Goal: Task Accomplishment & Management: Manage account settings

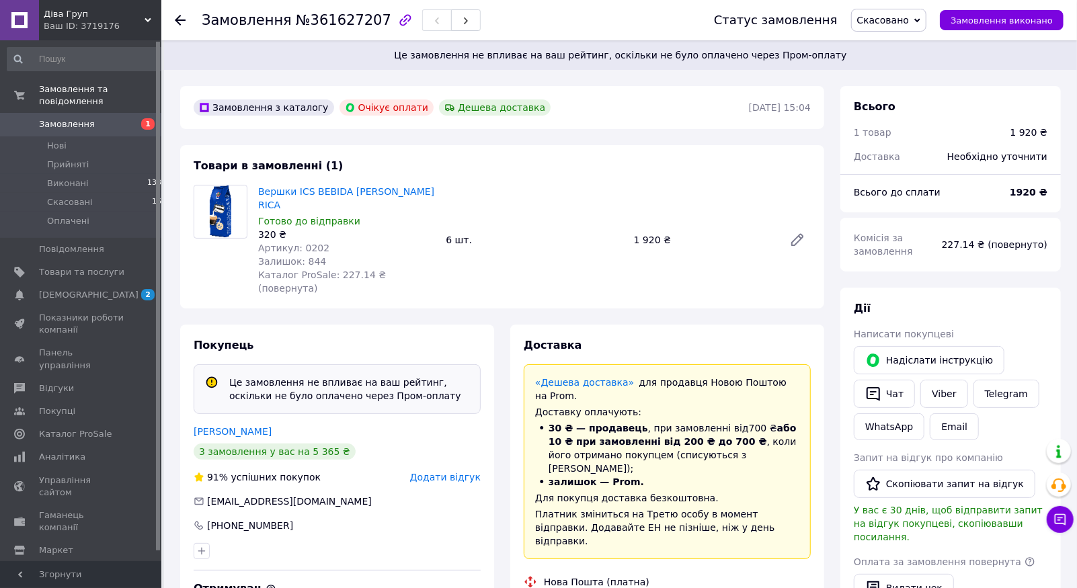
click at [901, 15] on span "Скасовано" at bounding box center [883, 20] width 52 height 11
click at [76, 140] on li "Нові 1" at bounding box center [87, 145] width 174 height 19
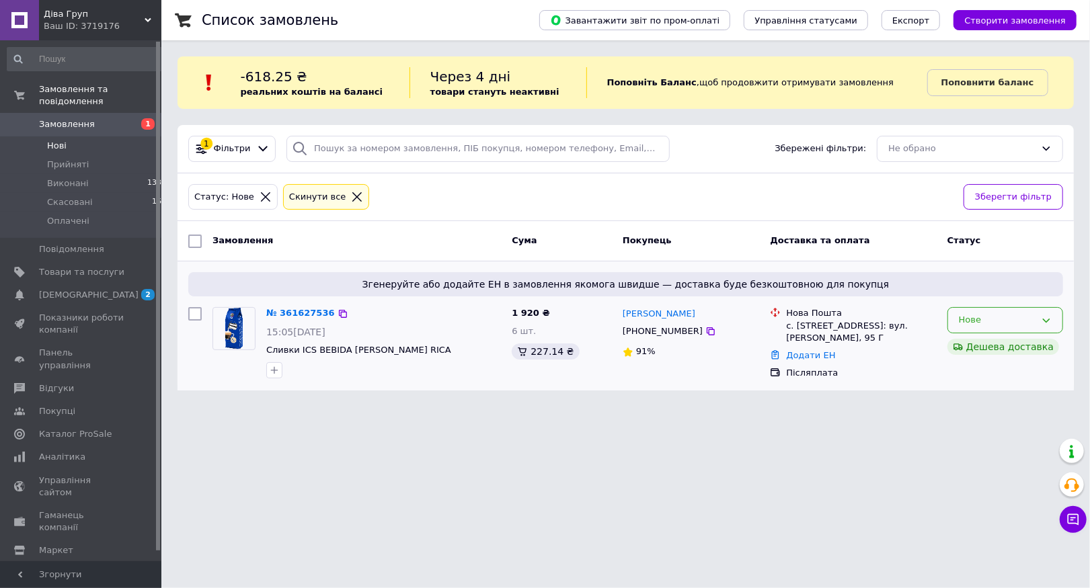
click at [998, 319] on div "Нове" at bounding box center [997, 320] width 77 height 14
click at [983, 347] on li "Прийнято" at bounding box center [1005, 348] width 114 height 25
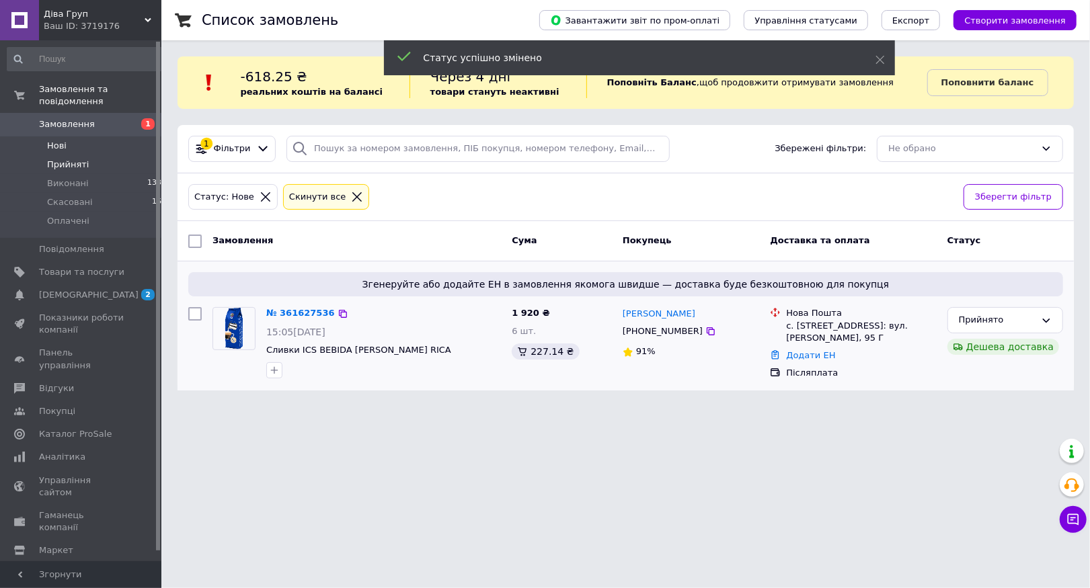
click at [122, 155] on li "Прийняті 6" at bounding box center [87, 164] width 174 height 19
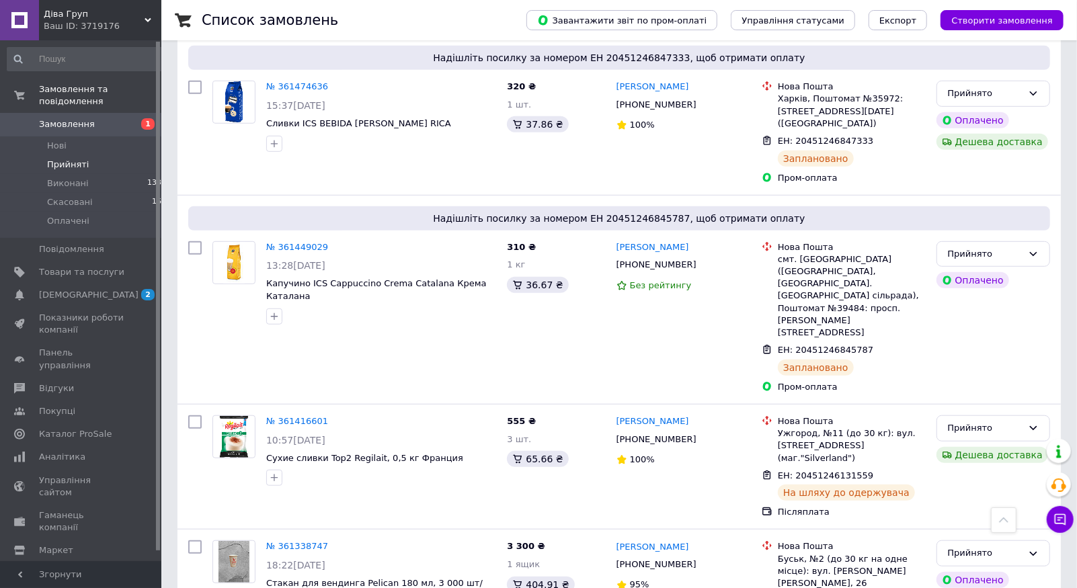
scroll to position [519, 0]
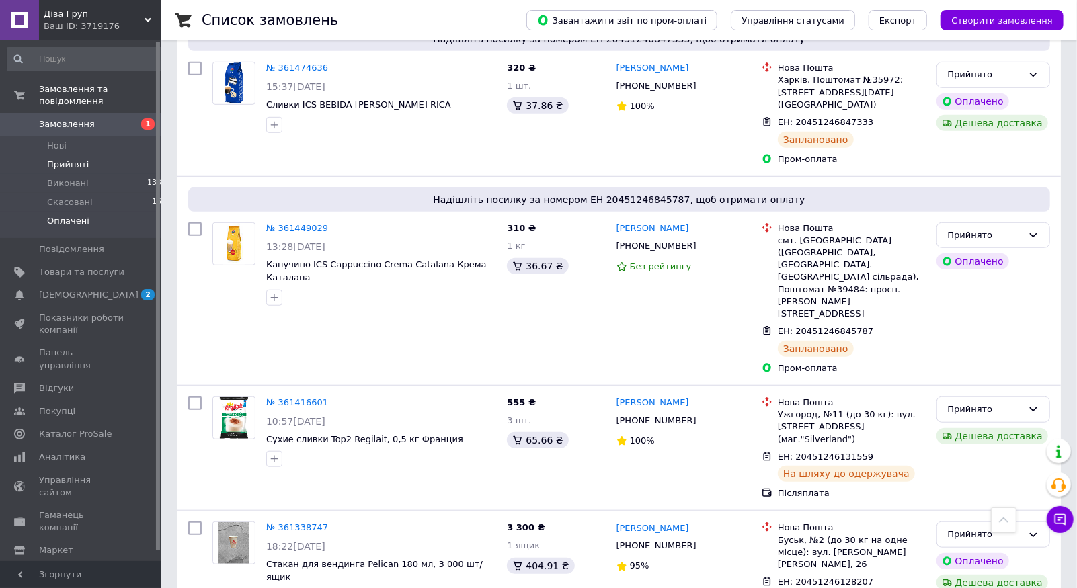
click at [89, 212] on li "Оплачені 0" at bounding box center [87, 225] width 174 height 26
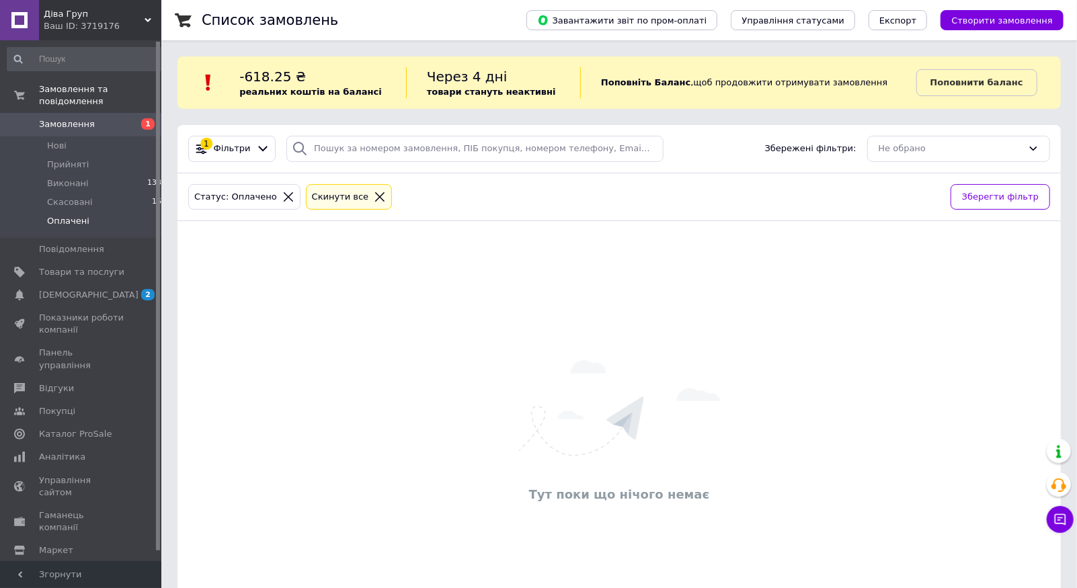
click at [108, 120] on link "Замовлення 1" at bounding box center [87, 124] width 174 height 23
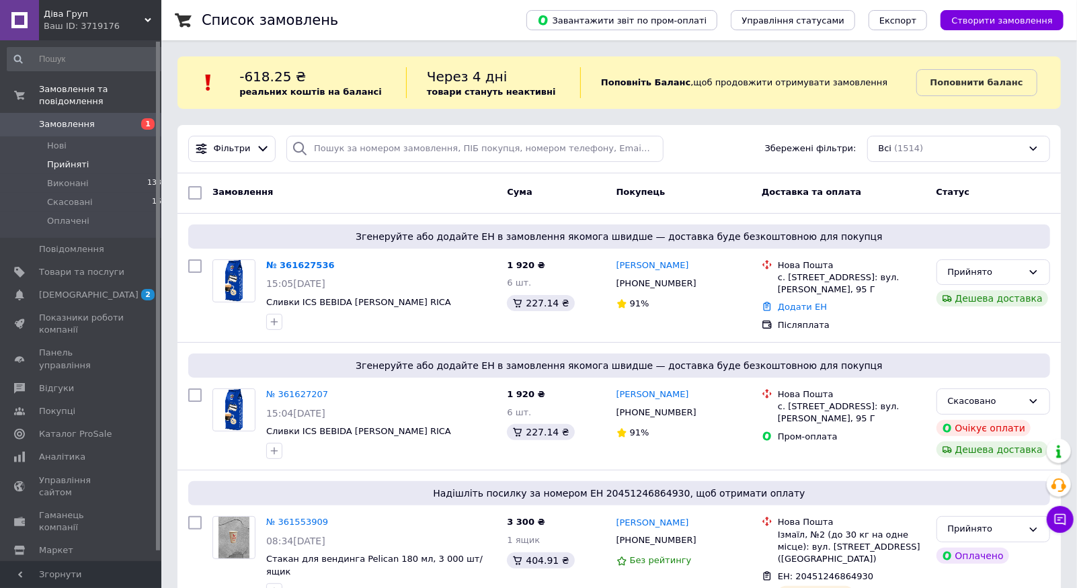
click at [106, 155] on li "Прийняті 6" at bounding box center [87, 164] width 174 height 19
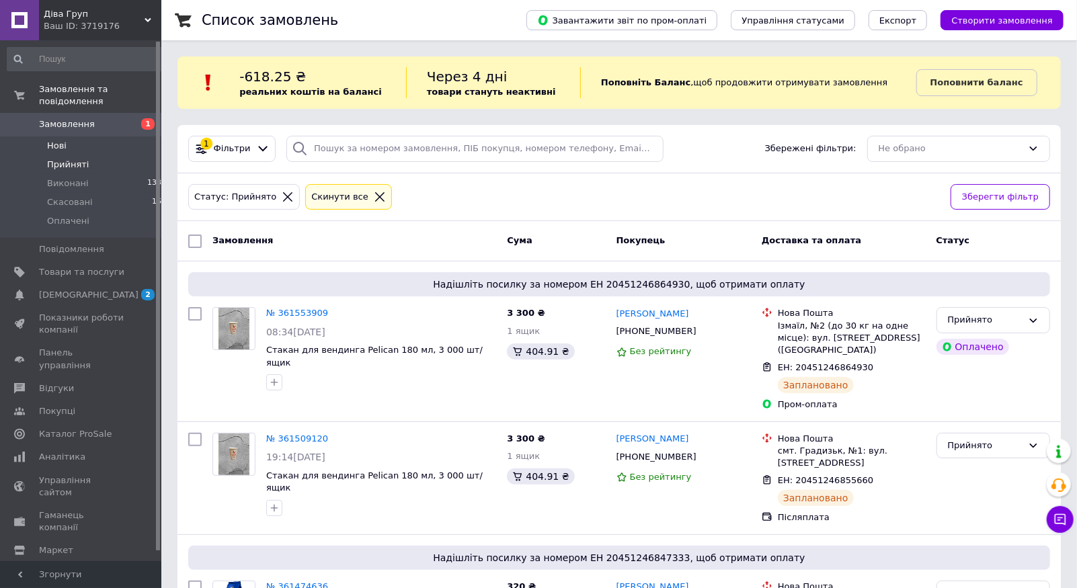
click at [125, 141] on li "Нові 1" at bounding box center [87, 145] width 174 height 19
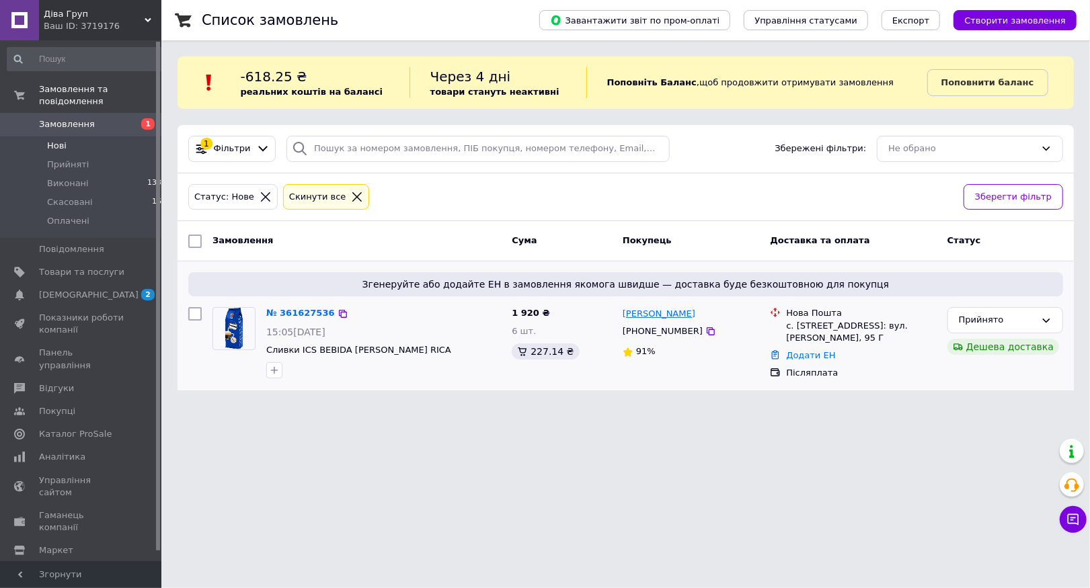
drag, startPoint x: 706, startPoint y: 312, endPoint x: 623, endPoint y: 312, distance: 82.7
click at [623, 312] on div "[PERSON_NAME]" at bounding box center [691, 313] width 140 height 15
copy link "[PERSON_NAME]"
click at [797, 354] on link "Додати ЕН" at bounding box center [810, 355] width 49 height 10
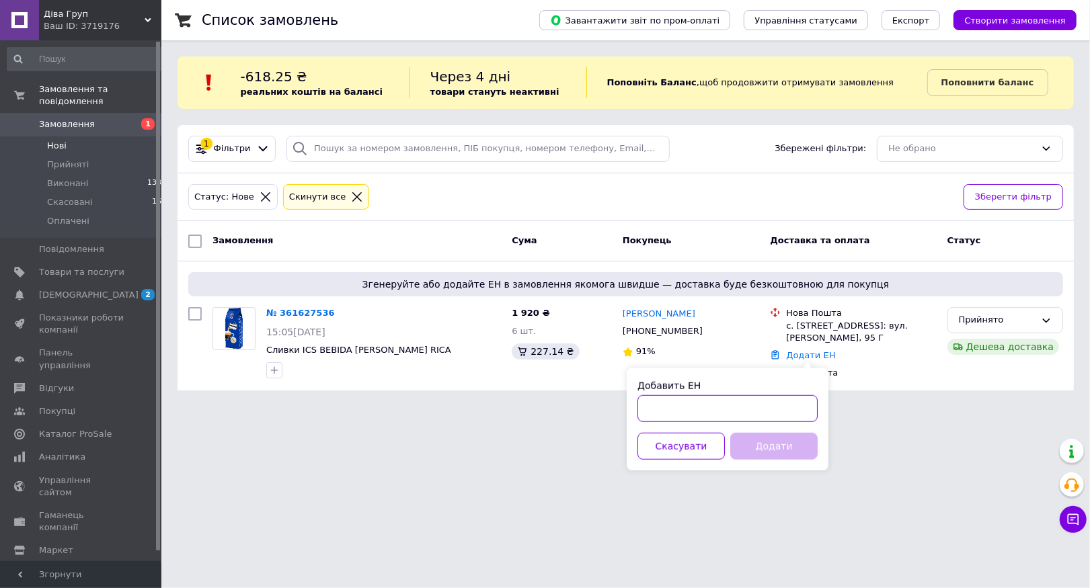
click at [711, 400] on input "Добавить ЕН" at bounding box center [727, 408] width 180 height 27
paste input "20451247247619"
type input "20451247247619"
click at [767, 443] on button "Додати" at bounding box center [773, 446] width 87 height 27
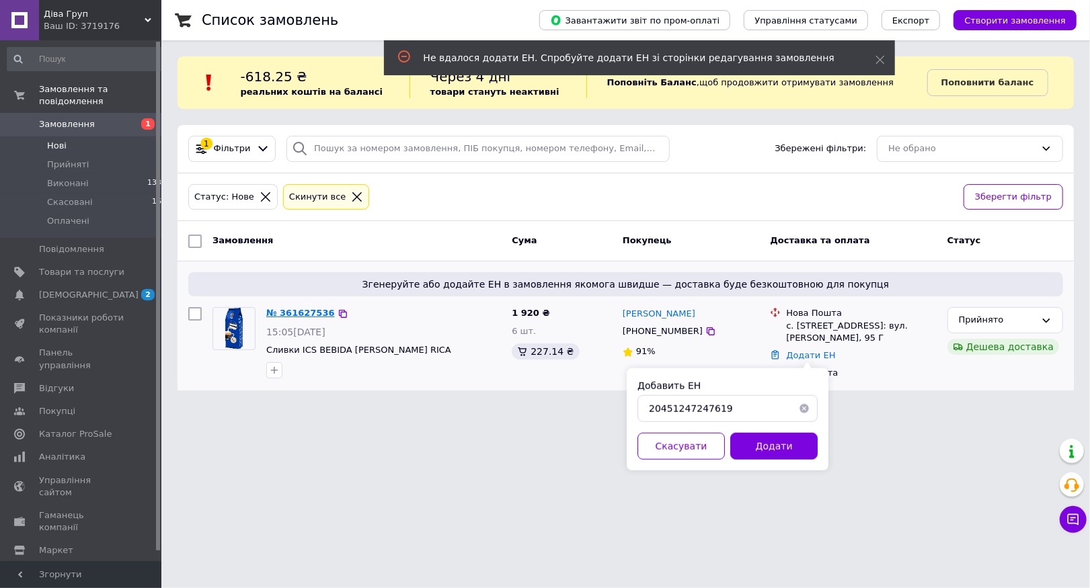
click at [296, 315] on link "№ 361627536" at bounding box center [300, 313] width 69 height 10
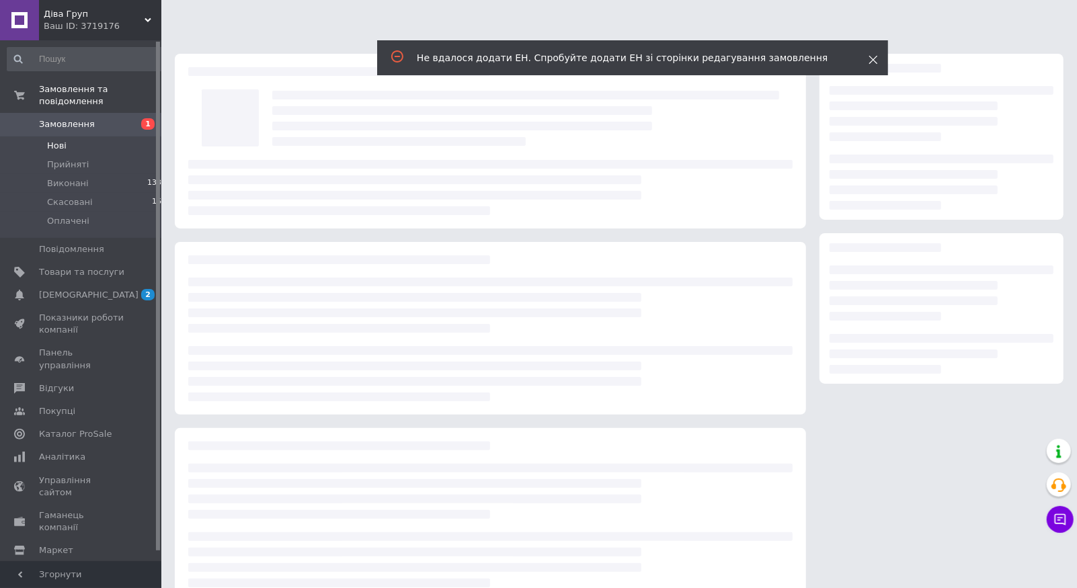
click at [875, 60] on div "Не вдалося додати ЕН. Спробуйте додати ЕН зі сторінки редагування замовлення" at bounding box center [632, 57] width 511 height 35
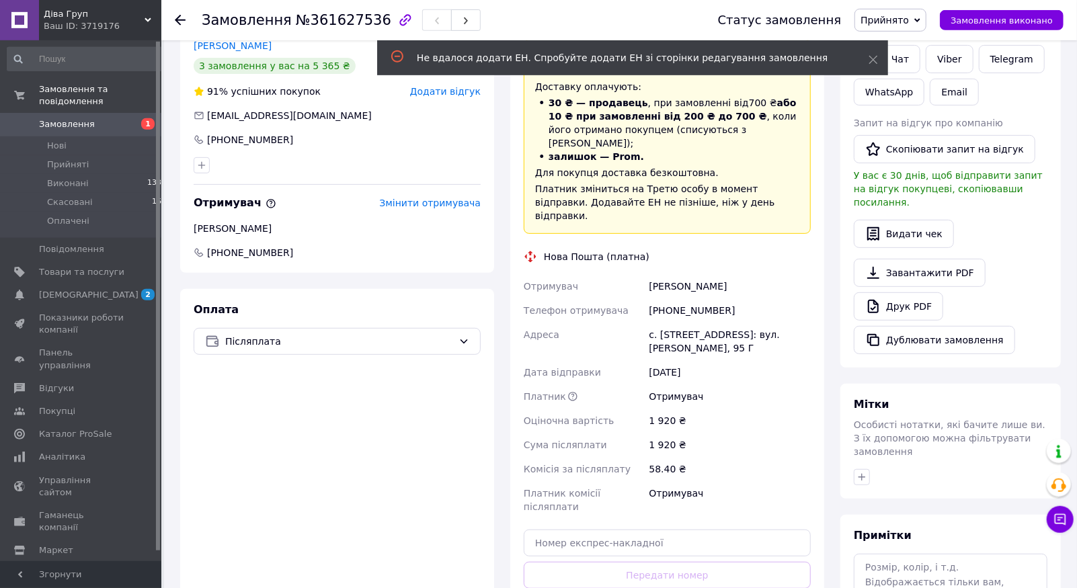
scroll to position [286, 0]
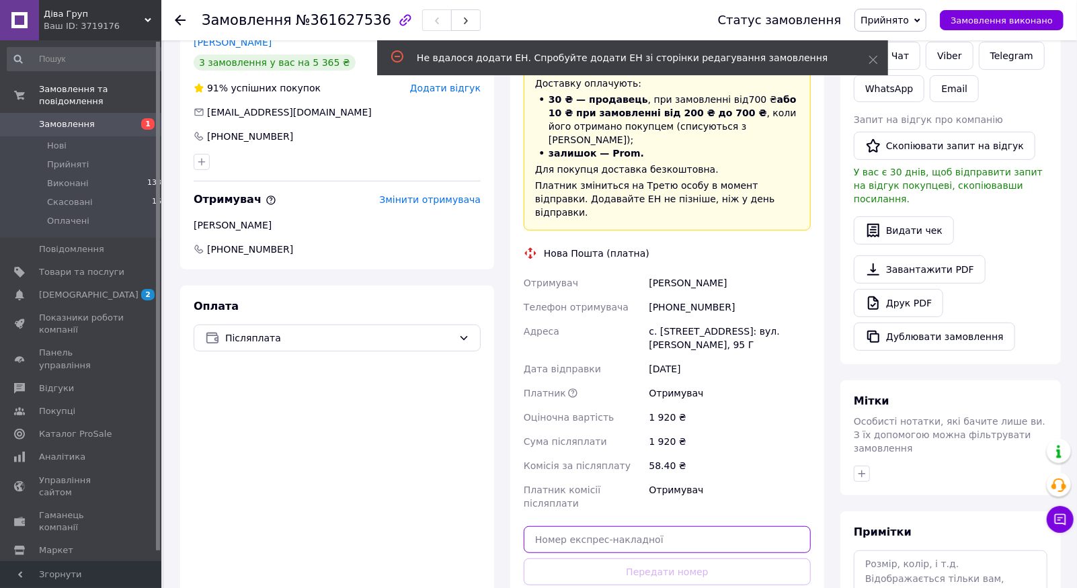
click at [619, 526] on input "text" at bounding box center [667, 539] width 287 height 27
paste input "20451247247619"
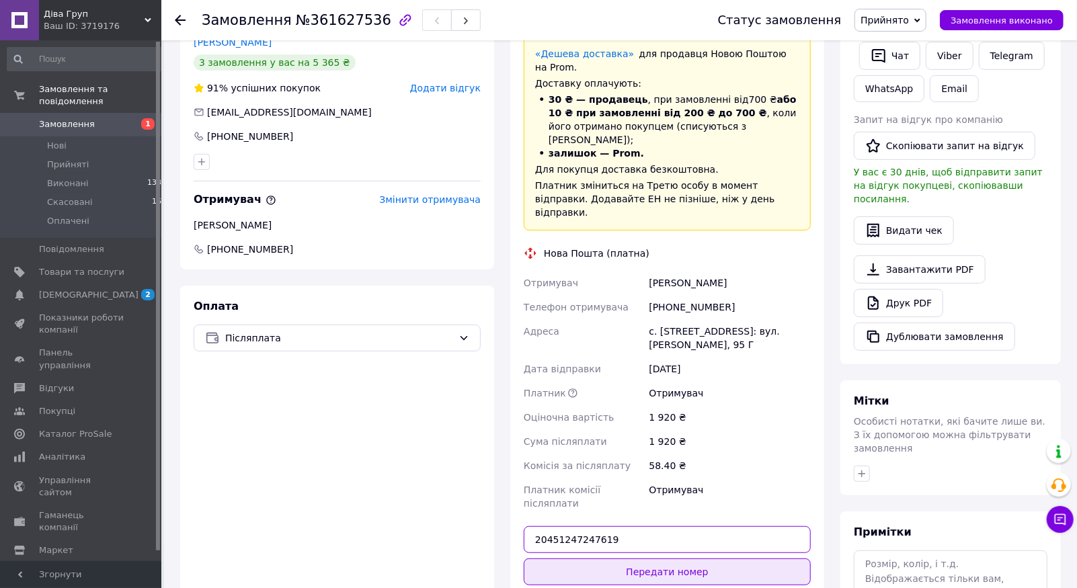
type input "20451247247619"
click at [682, 559] on button "Передати номер" at bounding box center [667, 572] width 287 height 27
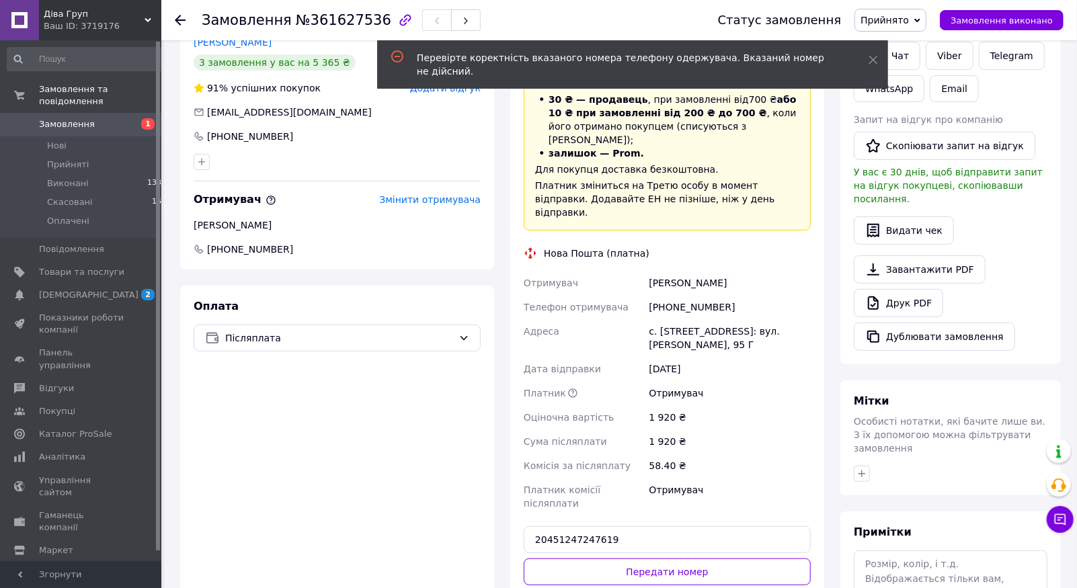
click at [682, 559] on button "Передати номер" at bounding box center [667, 572] width 287 height 27
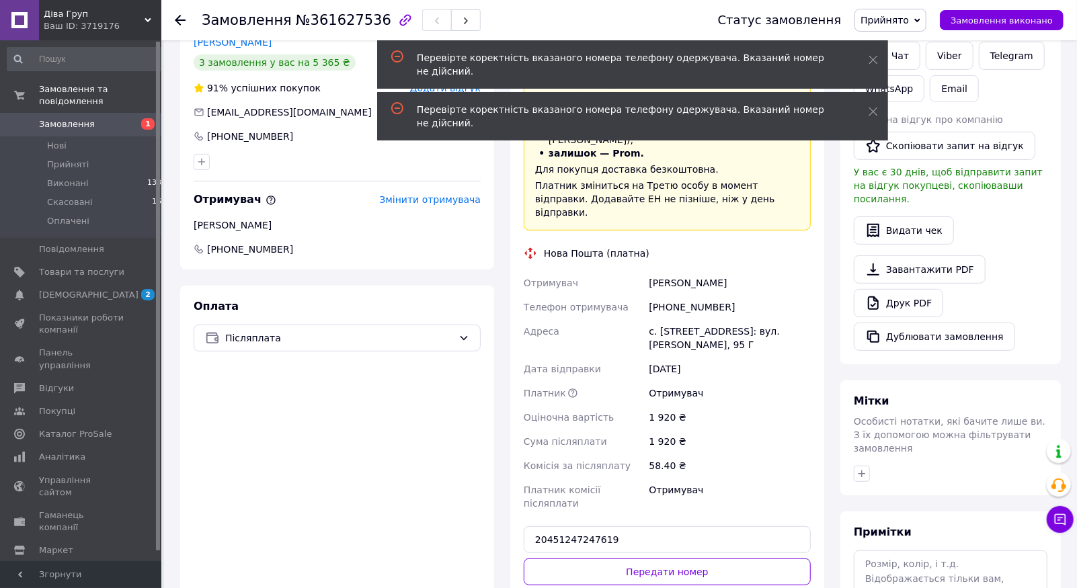
click at [682, 559] on button "Передати номер" at bounding box center [667, 572] width 287 height 27
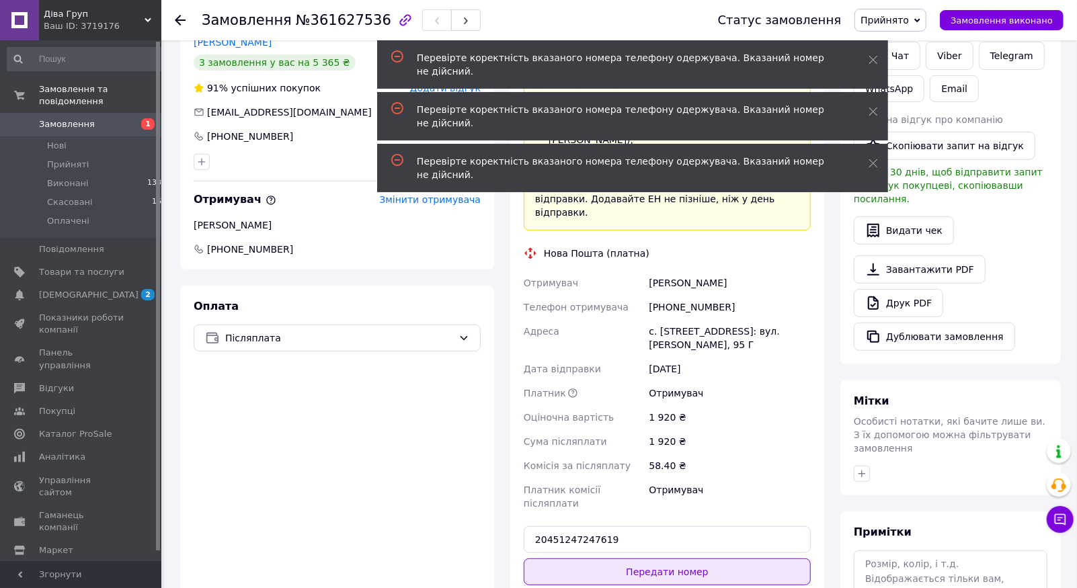
click at [682, 559] on button "Передати номер" at bounding box center [667, 572] width 287 height 27
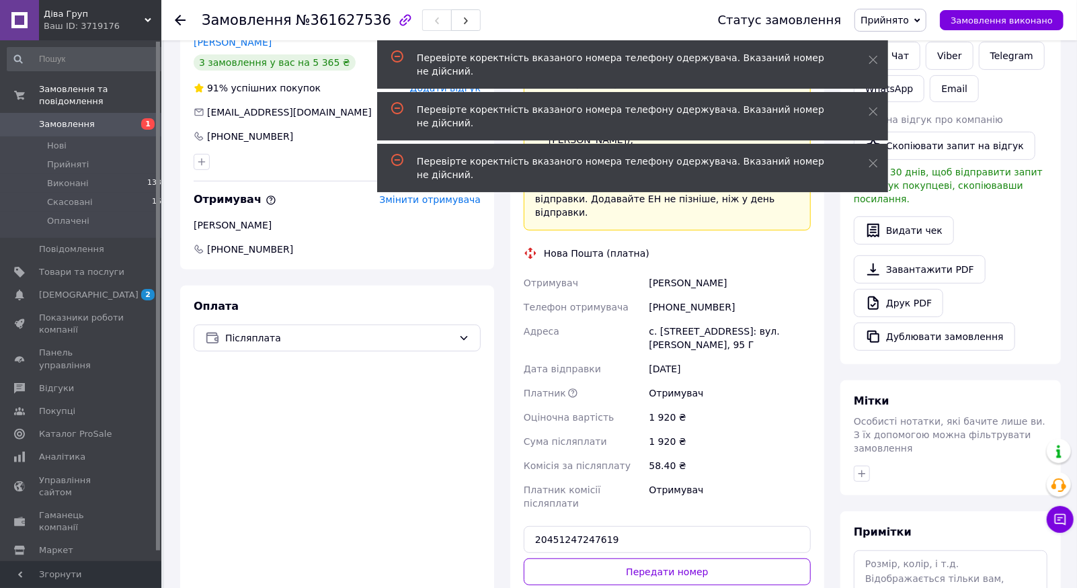
click at [700, 295] on div "[PHONE_NUMBER]" at bounding box center [729, 307] width 167 height 24
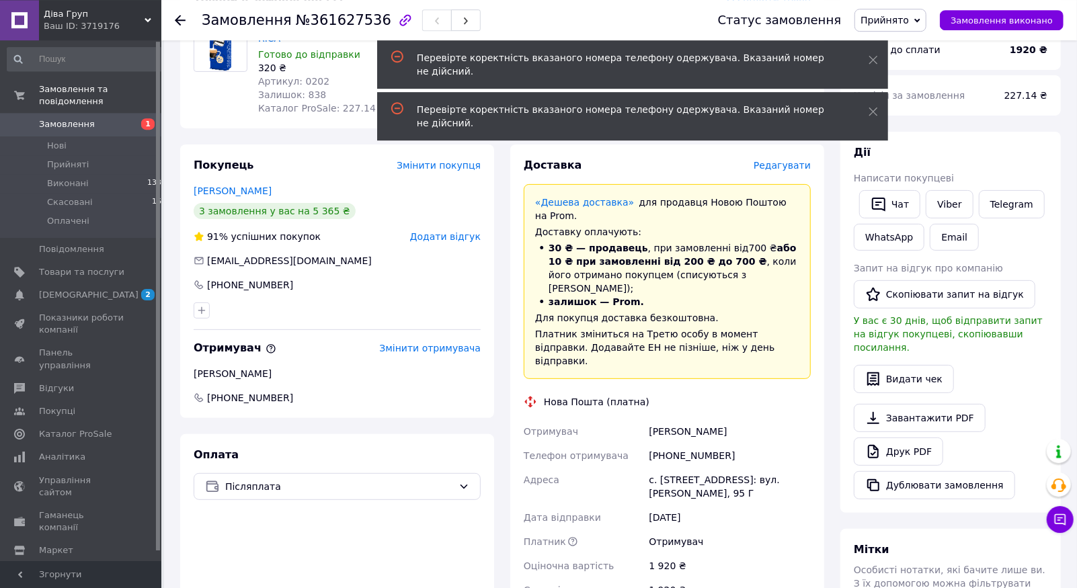
scroll to position [143, 0]
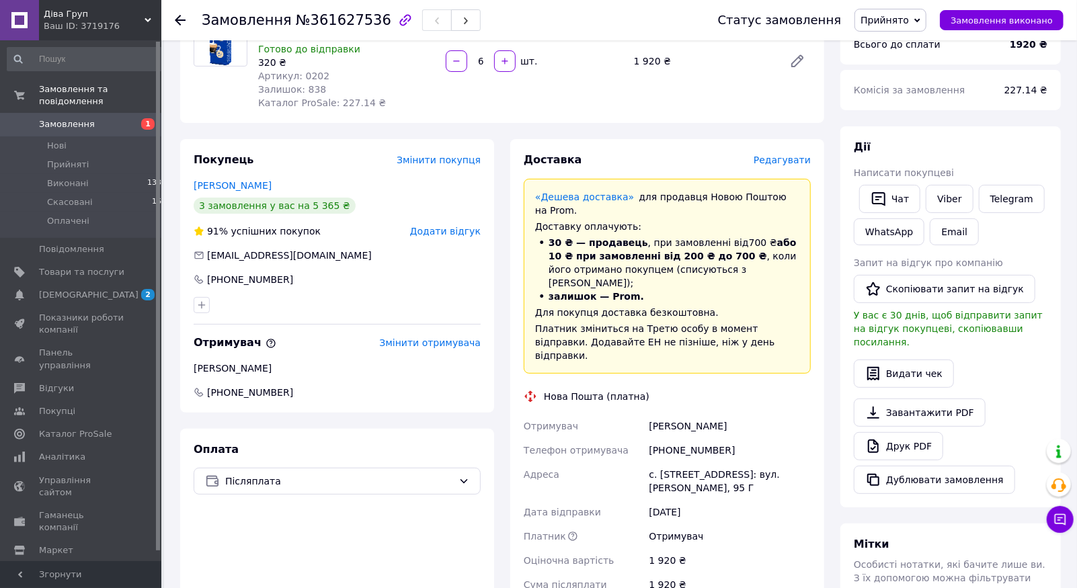
drag, startPoint x: 722, startPoint y: 368, endPoint x: 651, endPoint y: 374, distance: 71.5
click at [651, 414] on div "[PERSON_NAME]" at bounding box center [729, 426] width 167 height 24
copy div "[PERSON_NAME]"
click at [109, 155] on li "Прийняті 7" at bounding box center [87, 164] width 174 height 19
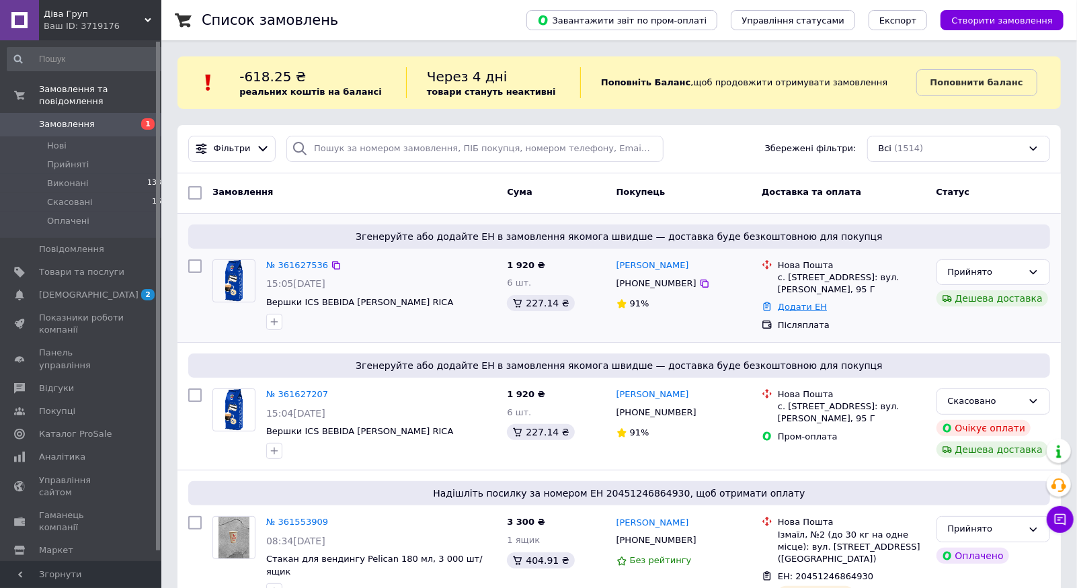
click at [799, 307] on link "Додати ЕН" at bounding box center [802, 307] width 49 height 10
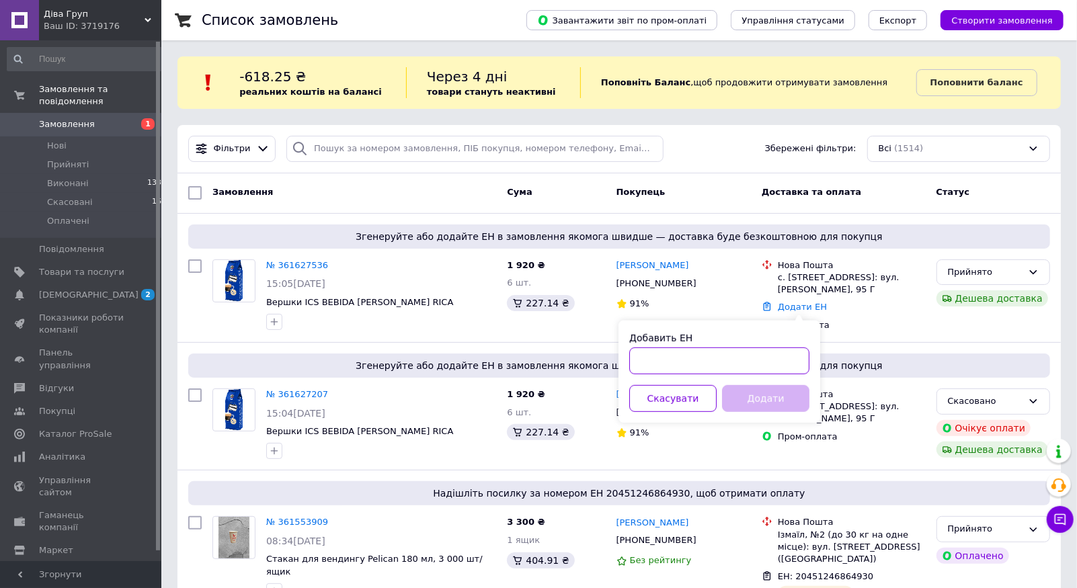
click at [695, 358] on input "Добавить ЕН" at bounding box center [719, 361] width 180 height 27
paste input "20451247255810"
type input "20451247255810"
click at [759, 403] on button "Додати" at bounding box center [765, 398] width 87 height 27
